Goal: Task Accomplishment & Management: Manage account settings

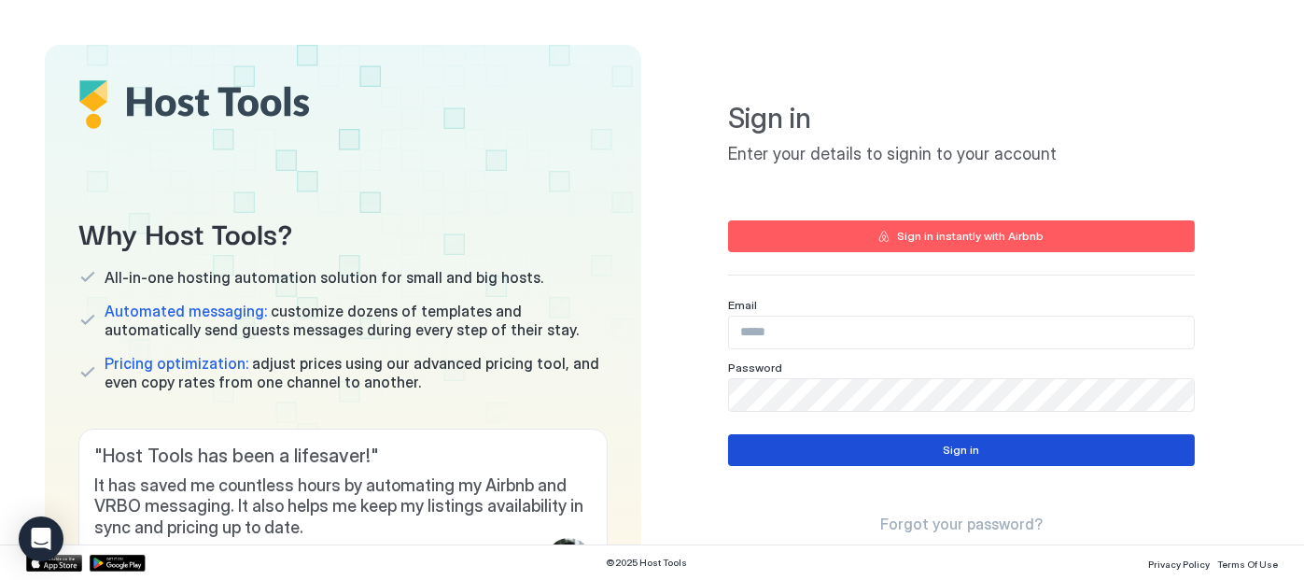
type input "**********"
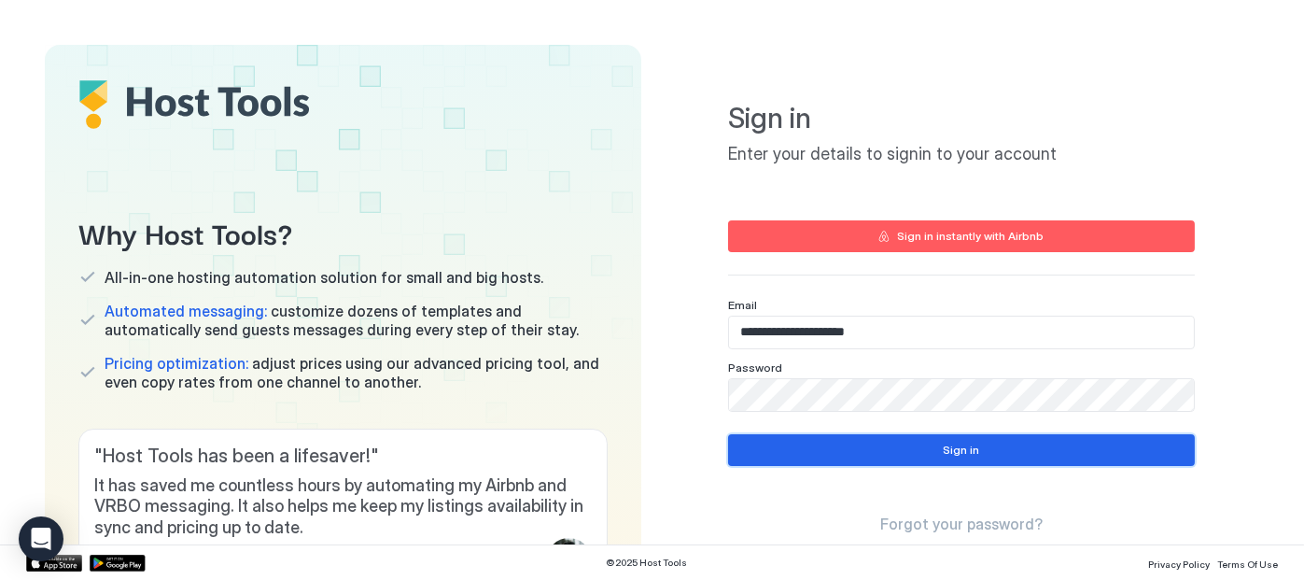
click at [948, 452] on div "Sign in" at bounding box center [961, 450] width 36 height 17
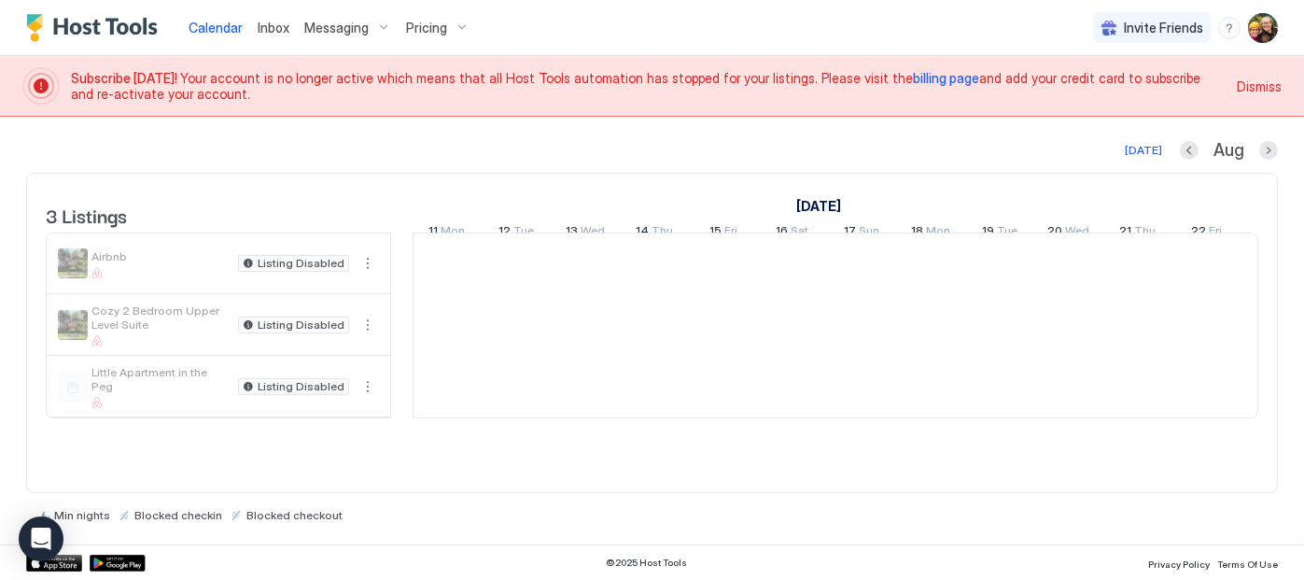
scroll to position [0, 1037]
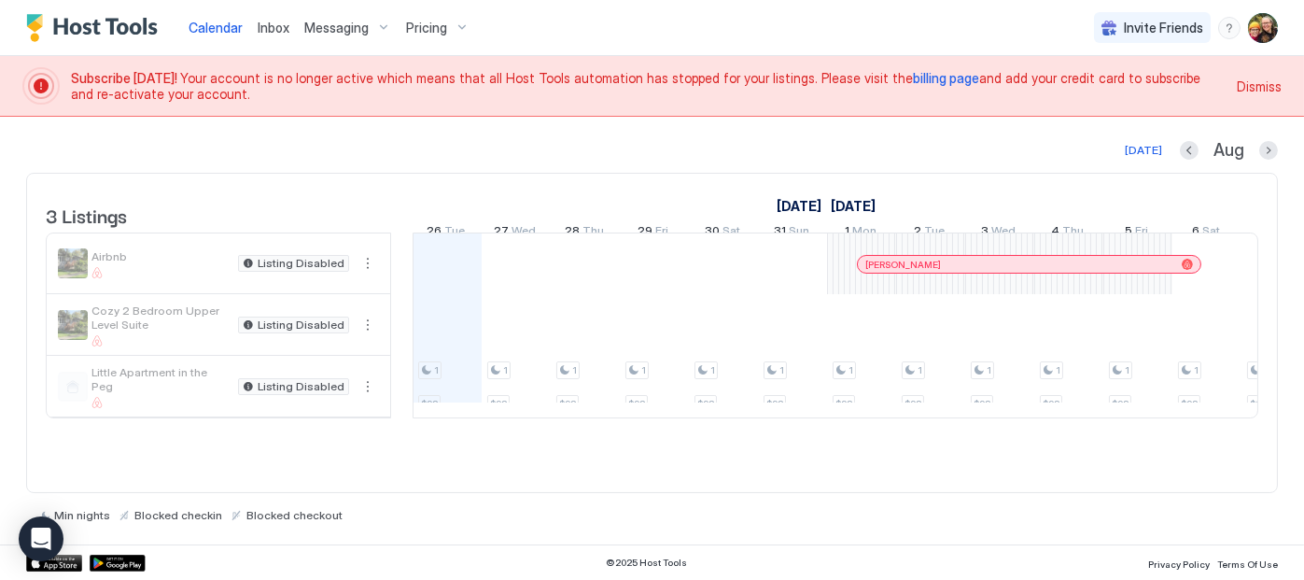
click at [91, 21] on img "Host Tools Logo" at bounding box center [96, 28] width 140 height 28
click at [458, 23] on div "Pricing" at bounding box center [438, 28] width 78 height 32
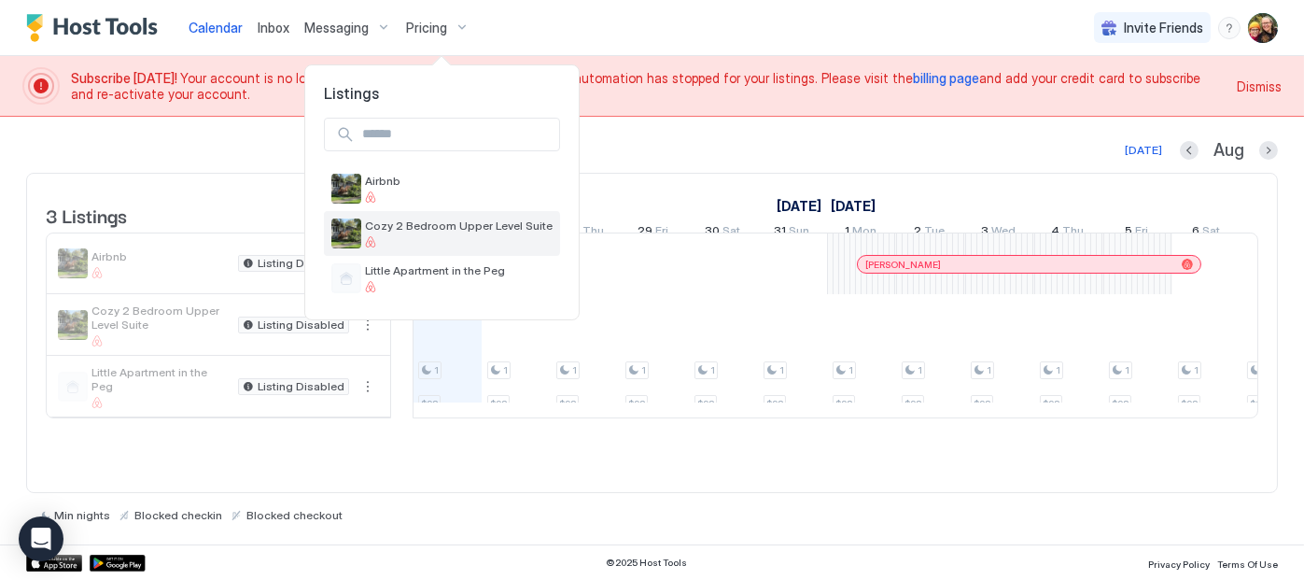
click at [404, 236] on div at bounding box center [459, 241] width 188 height 11
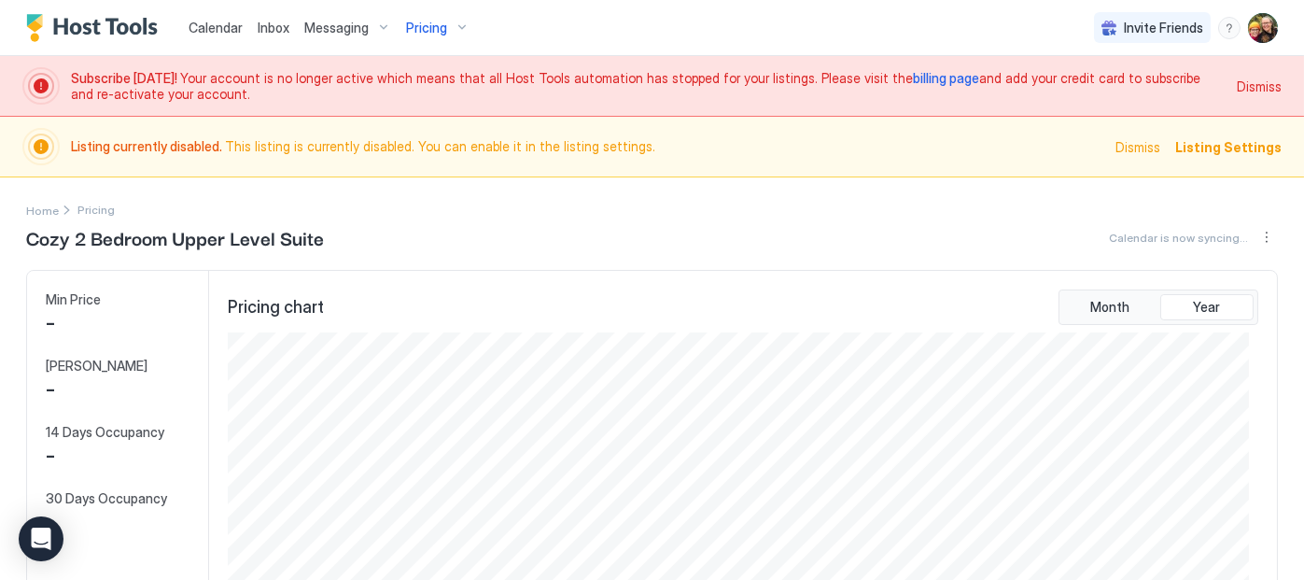
scroll to position [339, 1021]
click at [913, 76] on span "billing page" at bounding box center [946, 78] width 66 height 16
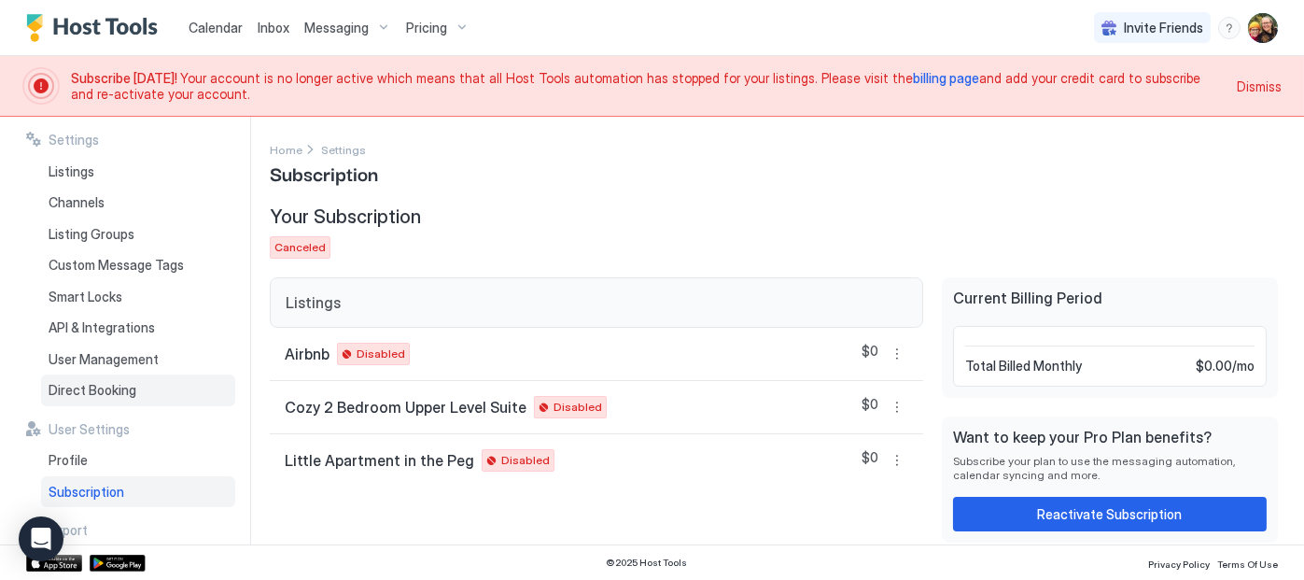
click at [117, 387] on span "Direct Booking" at bounding box center [93, 390] width 88 height 17
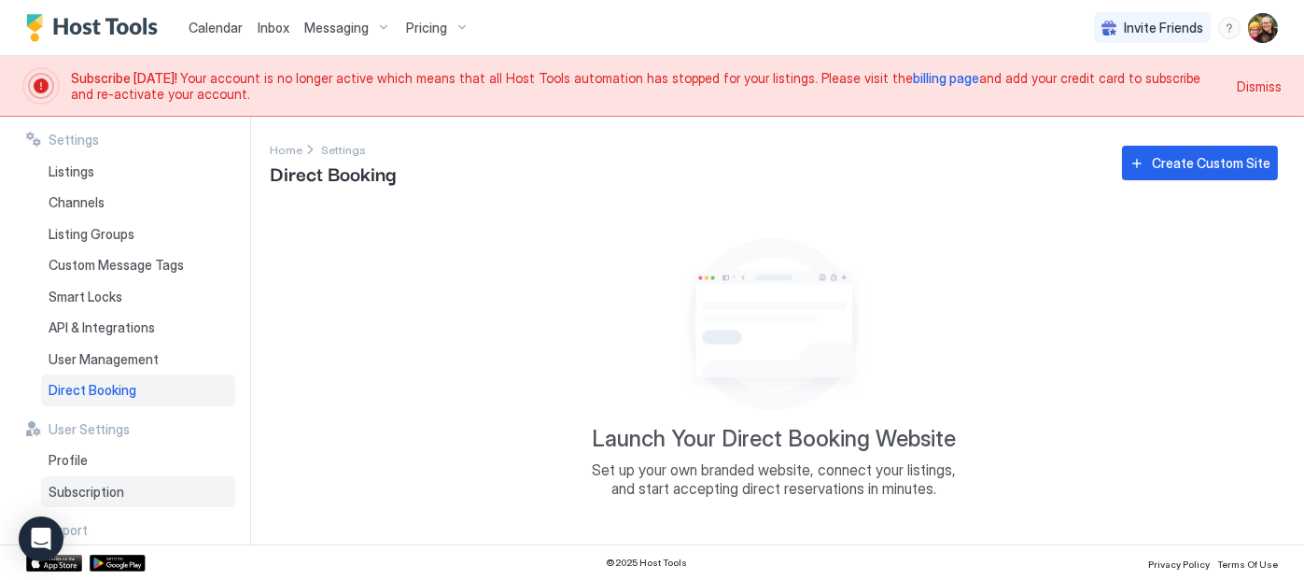
click at [90, 496] on span "Subscription" at bounding box center [87, 492] width 76 height 17
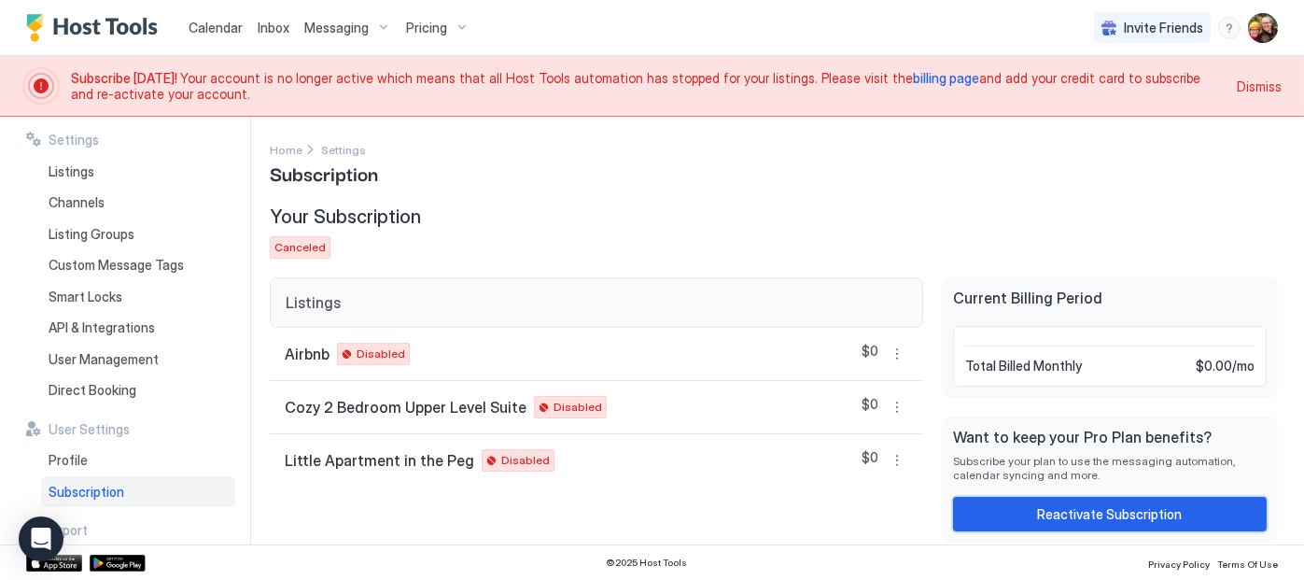
click at [1009, 513] on button "Reactivate Subscription" at bounding box center [1110, 514] width 314 height 35
click at [913, 80] on span "billing page" at bounding box center [946, 78] width 66 height 16
click at [913, 77] on span "billing page" at bounding box center [946, 78] width 66 height 16
click at [899, 352] on button "More options" at bounding box center [897, 354] width 22 height 22
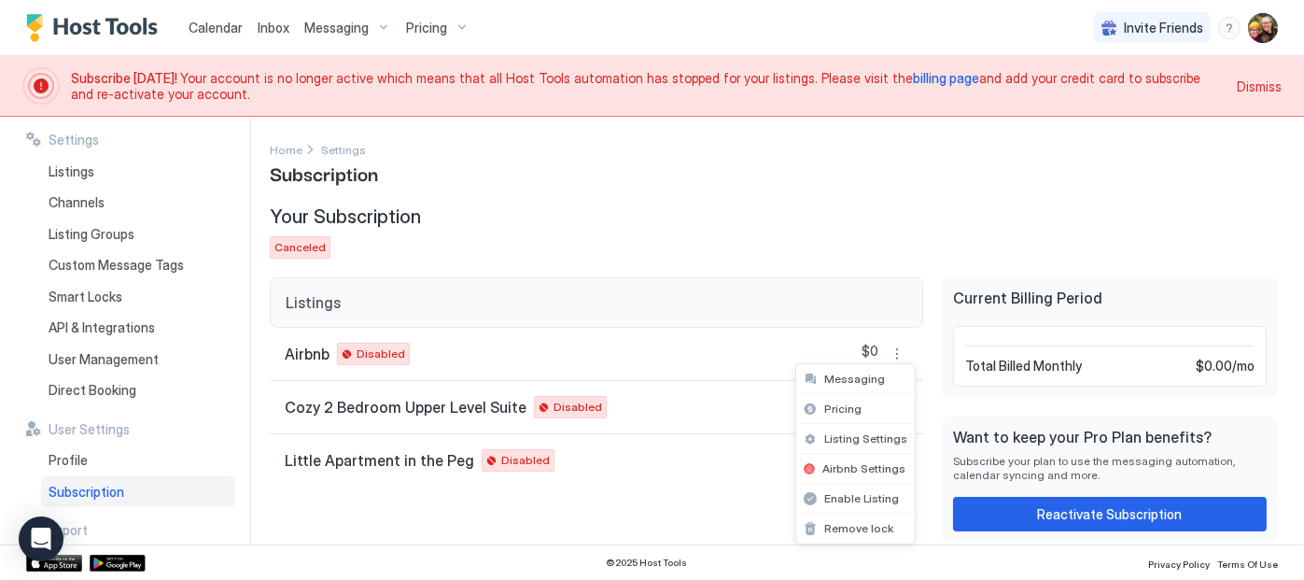
click at [1067, 508] on div at bounding box center [652, 290] width 1304 height 580
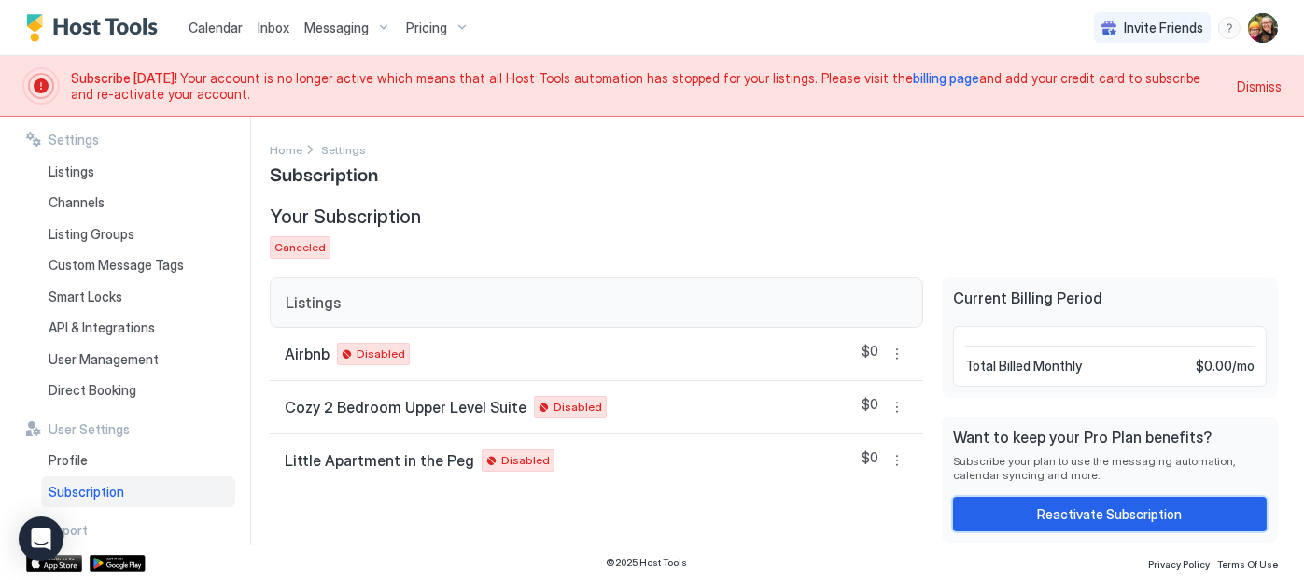
click at [1067, 508] on div "Reactivate Subscription" at bounding box center [1110, 514] width 145 height 20
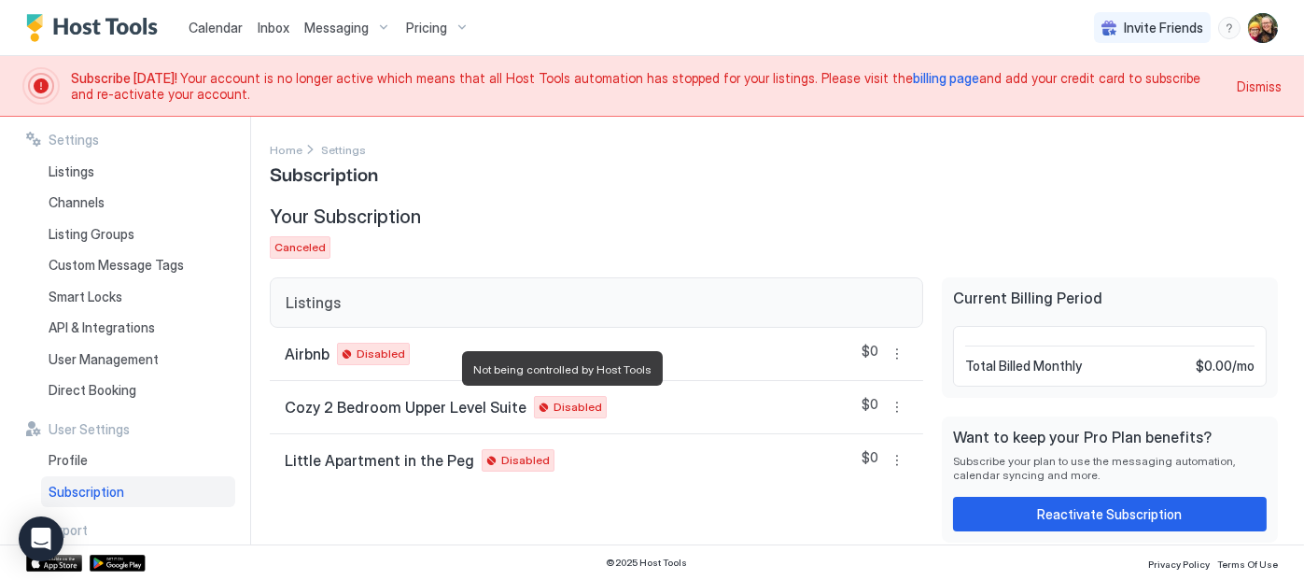
click at [558, 403] on span "Disabled" at bounding box center [578, 407] width 49 height 17
